Goal: Task Accomplishment & Management: Manage account settings

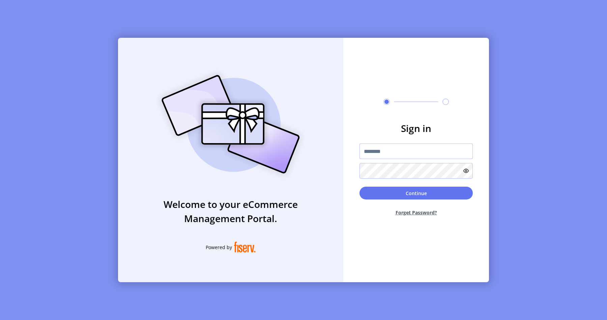
click at [381, 150] on input "text" at bounding box center [415, 151] width 113 height 16
type input "**********"
click at [441, 189] on button "Continue" at bounding box center [415, 192] width 113 height 13
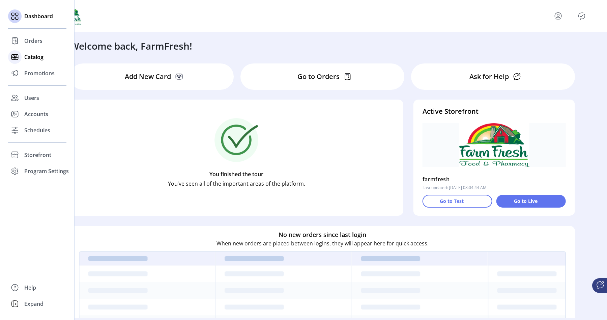
click at [15, 55] on icon at bounding box center [15, 56] width 0 height 5
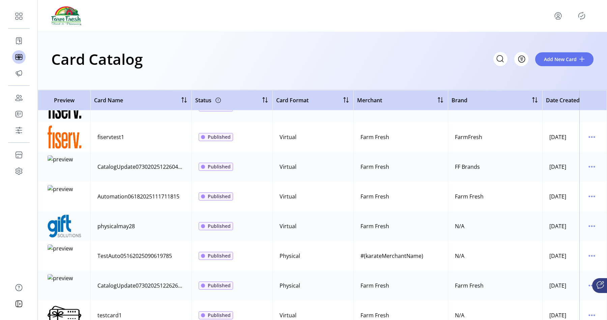
scroll to position [471, 0]
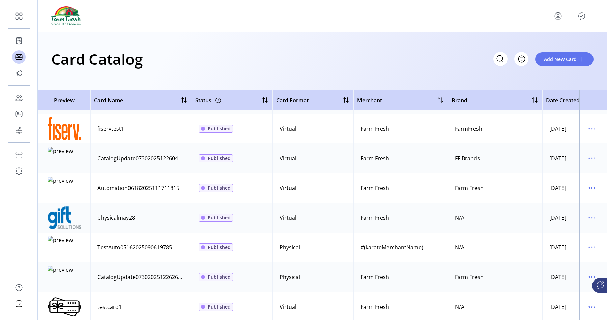
click at [580, 219] on td at bounding box center [593, 218] width 28 height 30
click at [586, 217] on icon "menu" at bounding box center [591, 217] width 11 height 11
click at [572, 225] on link "View Details" at bounding box center [560, 230] width 64 height 11
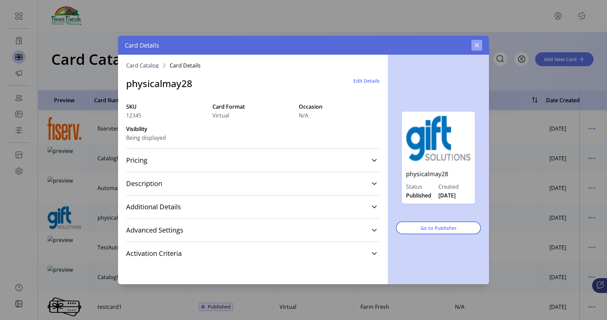
click at [474, 48] on icon "button" at bounding box center [476, 44] width 5 height 5
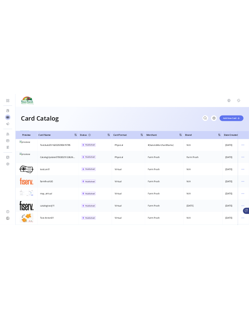
scroll to position [594, 0]
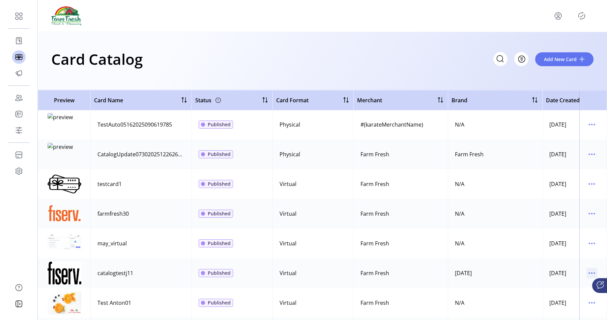
click at [586, 272] on icon "menu" at bounding box center [591, 272] width 11 height 11
click at [545, 283] on span "View Details" at bounding box center [560, 285] width 56 height 5
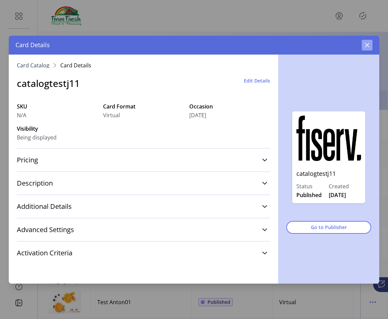
click at [367, 46] on icon "button" at bounding box center [368, 45] width 4 height 4
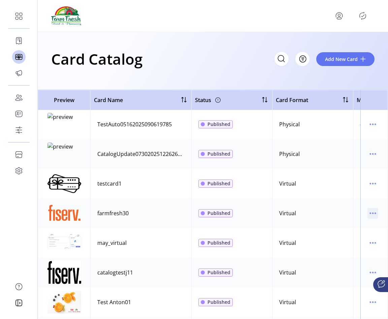
click at [369, 217] on icon "menu" at bounding box center [373, 213] width 11 height 11
click at [361, 228] on span "View Details" at bounding box center [342, 226] width 56 height 5
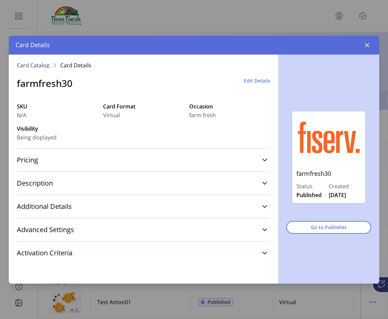
click at [247, 79] on span "Edit Details" at bounding box center [257, 80] width 26 height 7
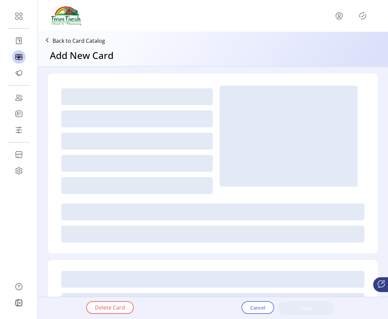
type textarea "*******"
type input "*"
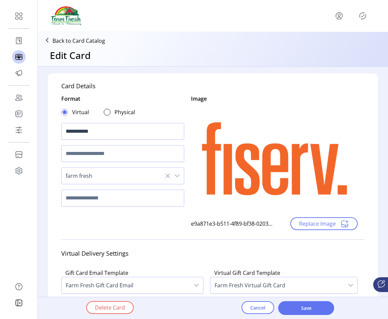
click at [90, 42] on p "Back to Card Catalog" at bounding box center [79, 41] width 53 height 8
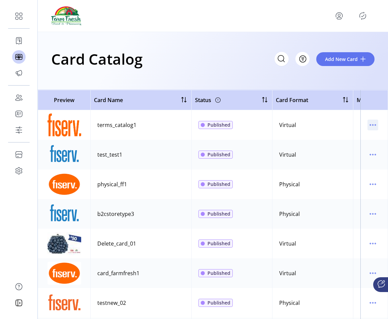
click at [370, 125] on icon "menu" at bounding box center [370, 125] width 1 height 1
click at [353, 148] on span "Edit Details" at bounding box center [342, 148] width 56 height 5
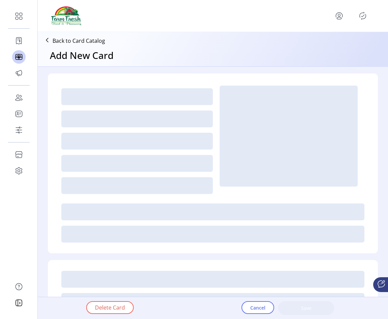
type textarea "****"
type input "*"
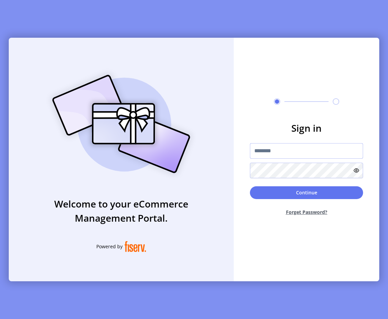
click at [273, 157] on input "text" at bounding box center [306, 151] width 113 height 16
type input "**********"
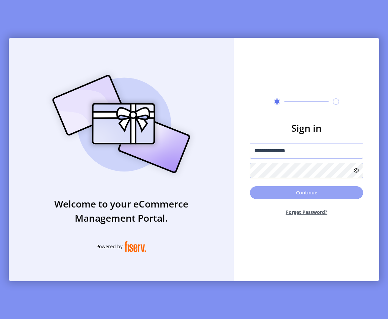
click at [315, 195] on button "Continue" at bounding box center [306, 192] width 113 height 13
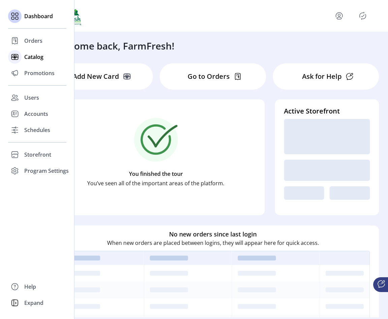
click at [10, 59] on icon at bounding box center [14, 57] width 11 height 11
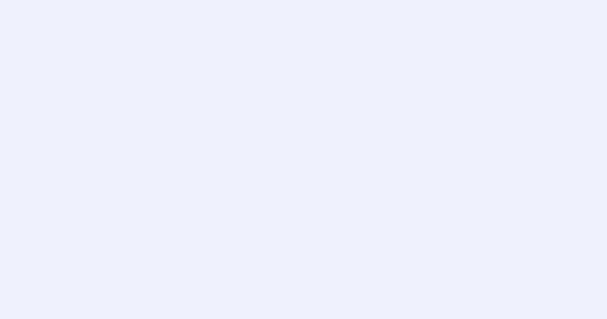
click at [214, 75] on div at bounding box center [303, 159] width 607 height 319
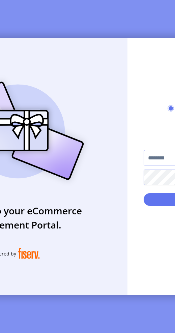
type input "**********"
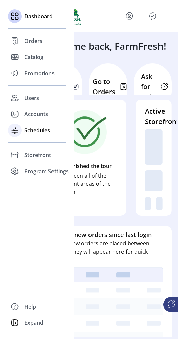
click at [38, 127] on span "Schedules" at bounding box center [37, 130] width 26 height 8
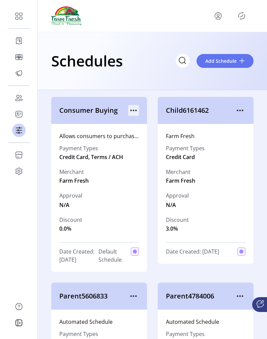
click at [133, 107] on icon "menu" at bounding box center [133, 110] width 11 height 11
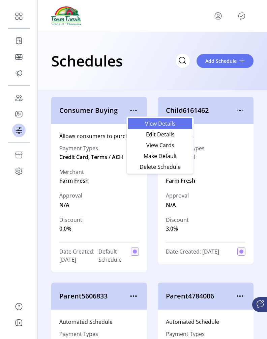
click at [136, 121] on span "View Details" at bounding box center [160, 123] width 56 height 5
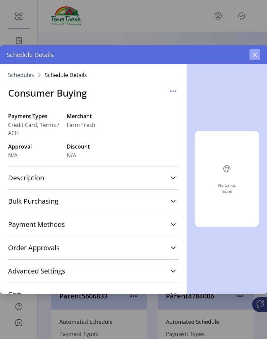
click at [249, 58] on button "button" at bounding box center [255, 54] width 11 height 11
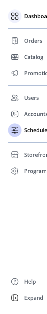
click at [16, 16] on icon at bounding box center [14, 16] width 11 height 11
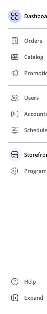
click at [29, 155] on span "Storefront" at bounding box center [37, 155] width 27 height 8
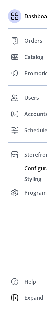
click at [28, 169] on span "Configuration" at bounding box center [41, 168] width 35 height 8
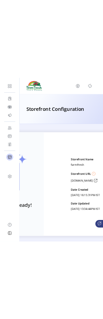
scroll to position [0, 89]
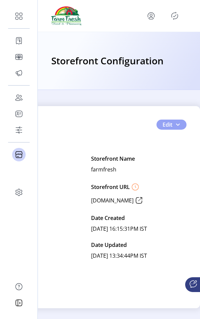
click at [176, 125] on span "button" at bounding box center [177, 124] width 5 height 5
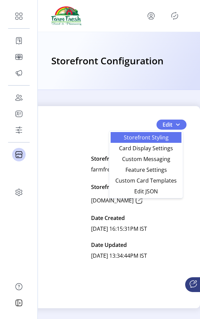
click at [166, 137] on span "Storefront Styling" at bounding box center [146, 137] width 63 height 5
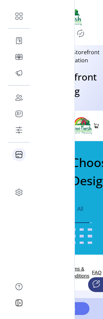
click at [21, 155] on div at bounding box center [18, 154] width 13 height 13
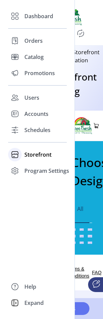
click at [30, 158] on span "Storefront" at bounding box center [37, 155] width 27 height 8
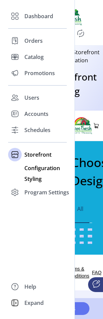
click at [37, 168] on span "Configuration" at bounding box center [41, 168] width 35 height 8
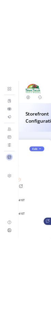
scroll to position [3, 138]
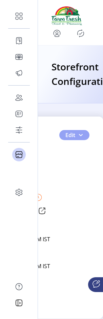
click at [78, 135] on span "button" at bounding box center [80, 135] width 5 height 5
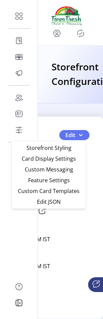
click at [60, 98] on div "Storefront Configuration" at bounding box center [70, 75] width 65 height 58
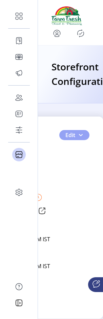
click at [80, 138] on button "Edit" at bounding box center [74, 135] width 30 height 10
click at [81, 140] on button "Edit" at bounding box center [74, 135] width 30 height 10
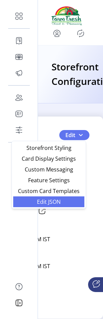
click at [66, 204] on span "Edit JSON" at bounding box center [48, 201] width 63 height 5
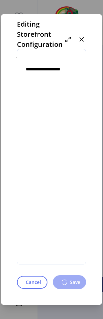
type textarea "**********"
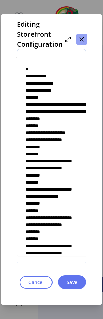
click at [79, 37] on icon "button" at bounding box center [81, 39] width 4 height 4
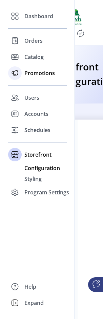
click at [23, 76] on div "Promotions" at bounding box center [37, 73] width 58 height 16
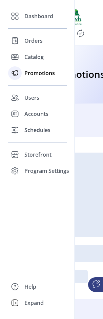
click at [54, 70] on span "Promotions" at bounding box center [39, 73] width 30 height 8
click at [50, 75] on span "Promotions" at bounding box center [39, 73] width 30 height 8
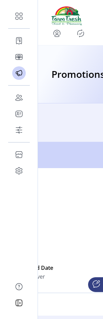
click at [76, 118] on link "Active 1" at bounding box center [70, 122] width 278 height 29
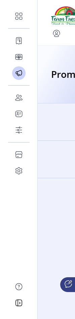
click at [75, 144] on div "Scheduled 1 Sanpromo1#@$(Y$(!($! Description gesgt Banner Image Start Date [DAT…" at bounding box center [57, 159] width 278 height 37
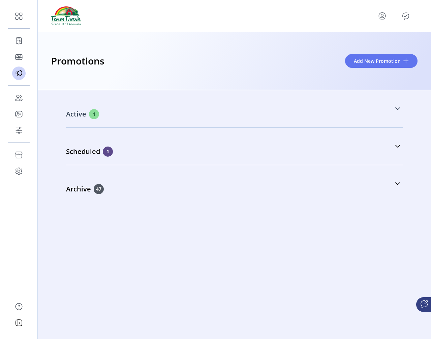
click at [133, 122] on link "Active 1" at bounding box center [234, 108] width 337 height 29
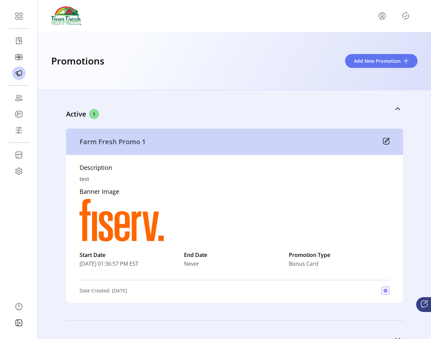
click at [249, 140] on icon at bounding box center [386, 141] width 7 height 7
